Goal: Register for event/course: Register for event/course

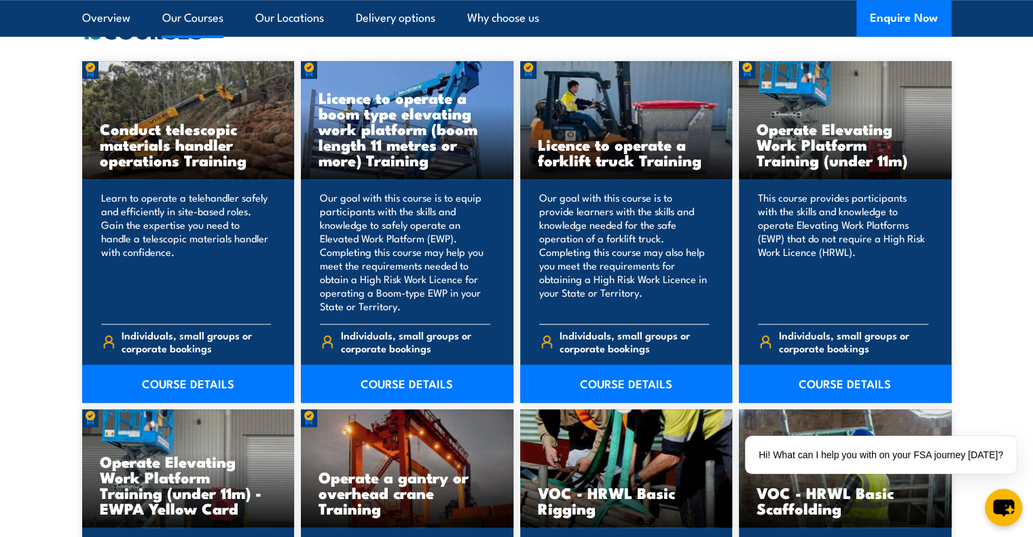
scroll to position [1019, 0]
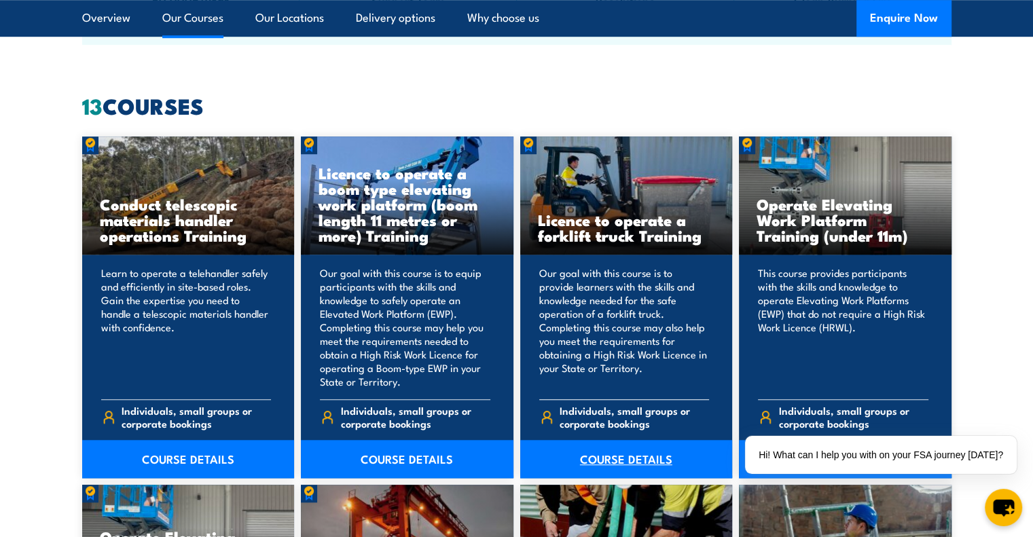
click at [655, 460] on link "COURSE DETAILS" at bounding box center [626, 459] width 213 height 38
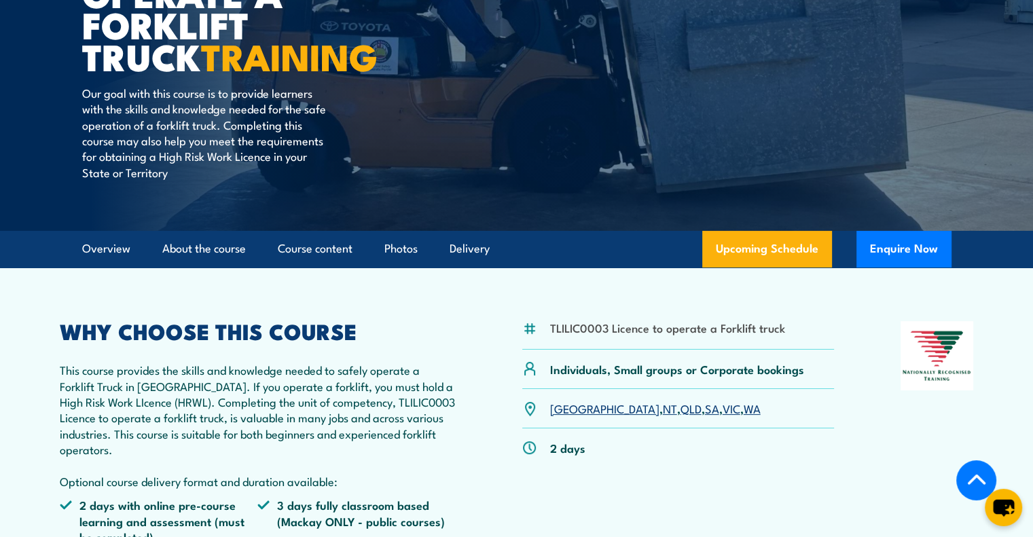
scroll to position [204, 0]
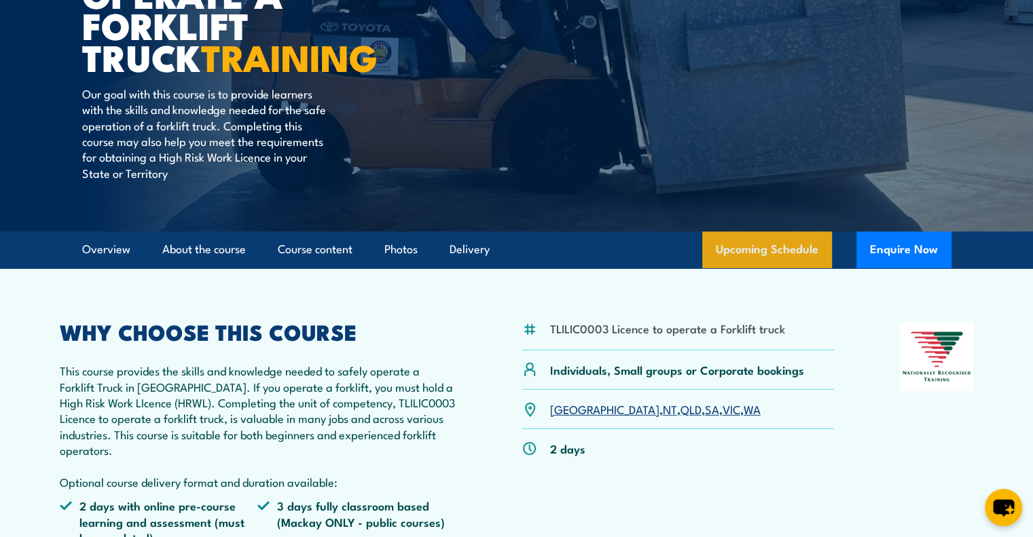
click at [766, 246] on link "Upcoming Schedule" at bounding box center [767, 250] width 130 height 37
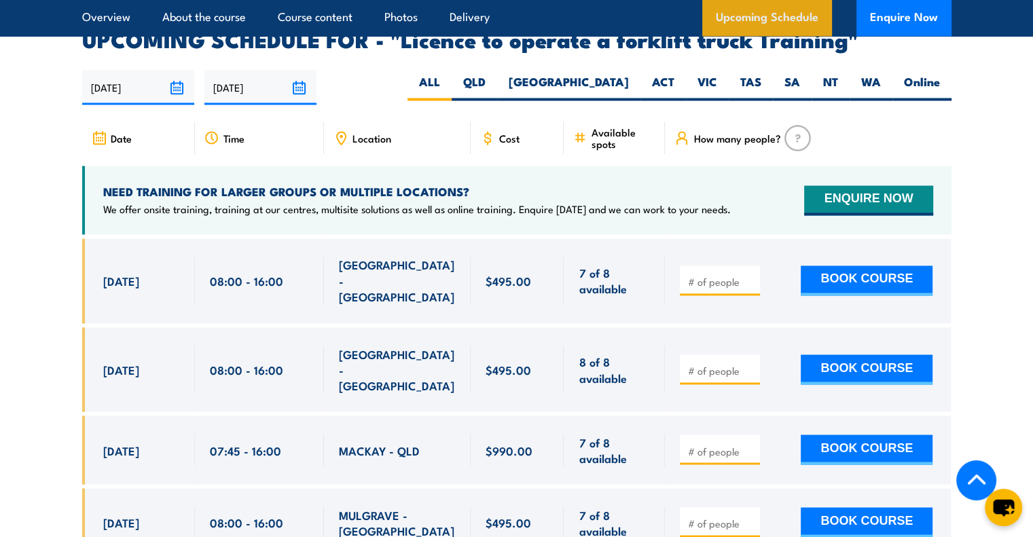
scroll to position [2273, 0]
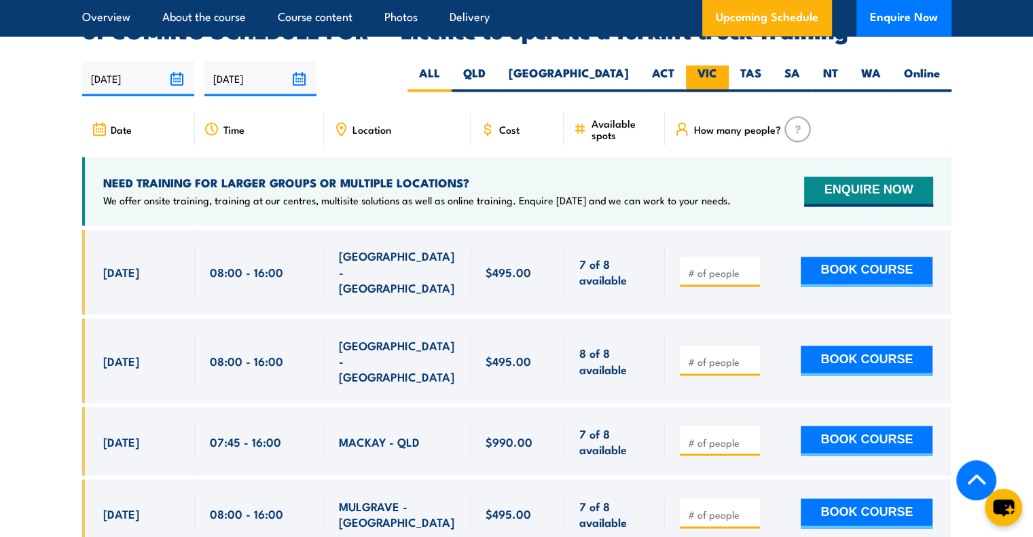
click at [717, 65] on label "VIC" at bounding box center [707, 78] width 43 height 26
click at [717, 65] on input "VIC" at bounding box center [721, 69] width 9 height 9
radio input "true"
